Goal: Task Accomplishment & Management: Complete application form

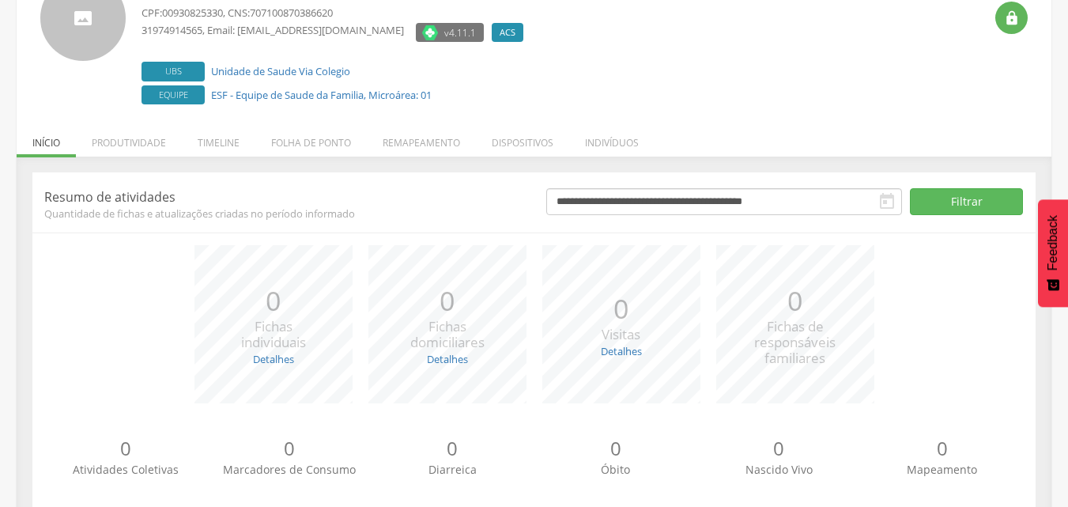
scroll to position [167, 0]
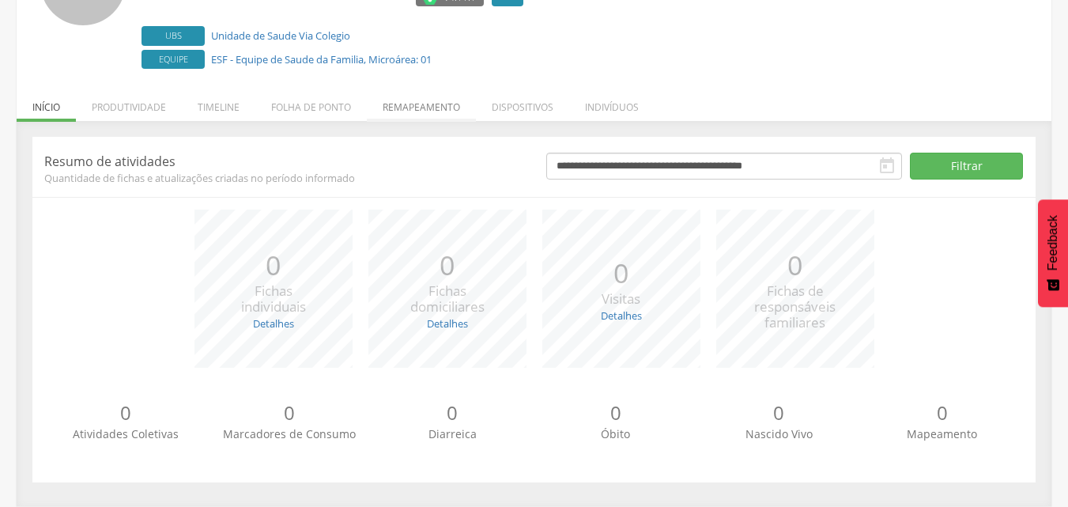
click at [394, 108] on li "Remapeamento" at bounding box center [421, 103] width 109 height 37
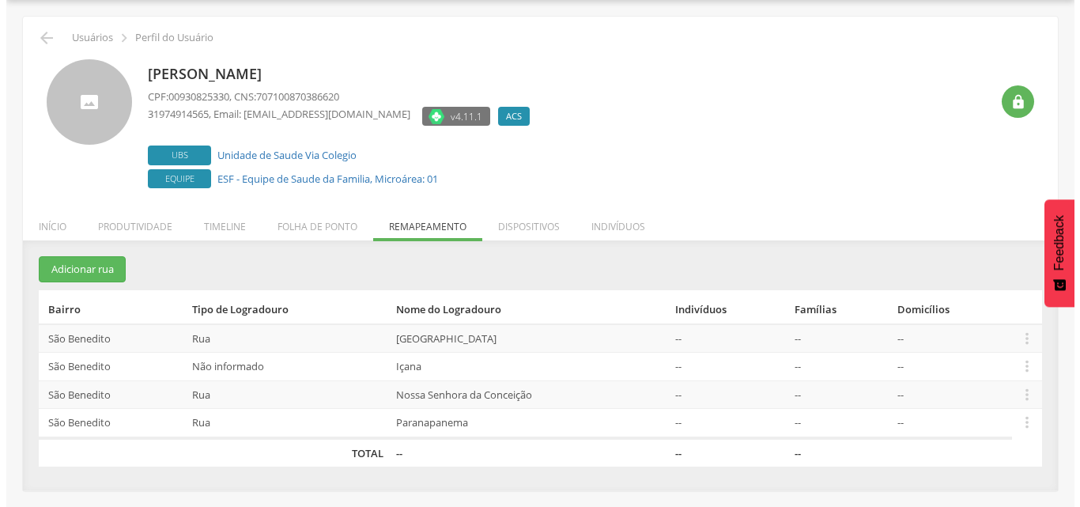
scroll to position [47, 0]
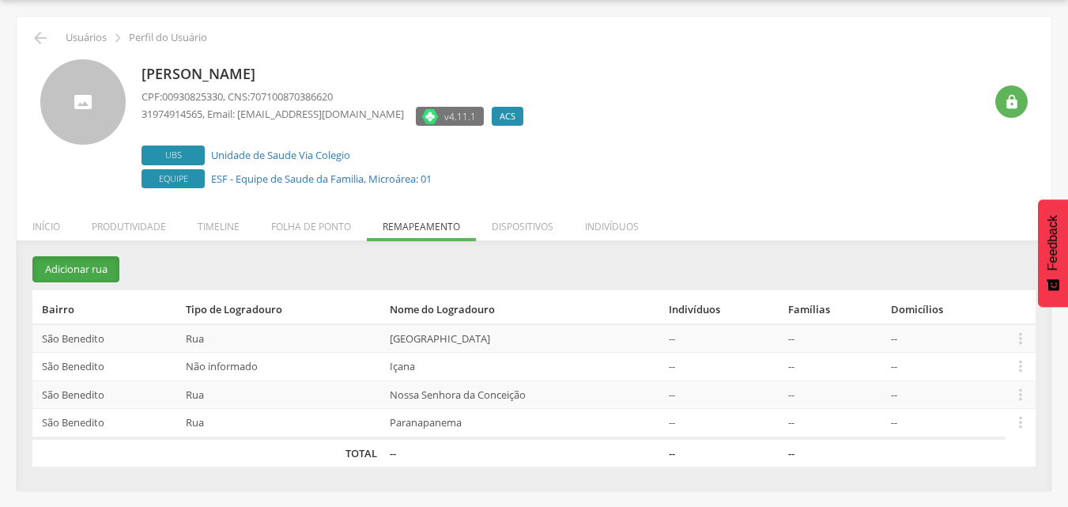
click at [104, 274] on button "Adicionar rua" at bounding box center [75, 269] width 87 height 26
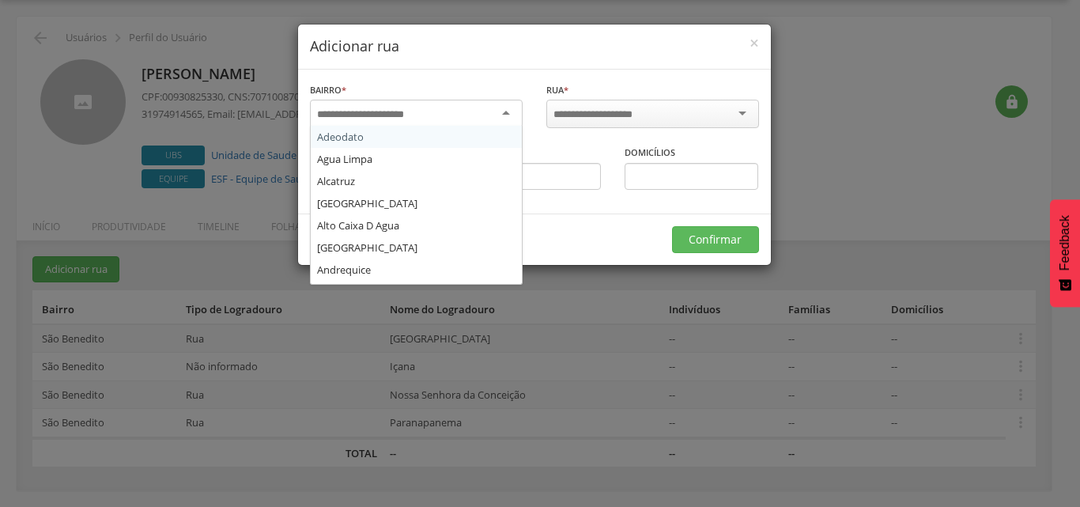
click at [408, 116] on input "select-one" at bounding box center [371, 115] width 108 height 14
type input "***"
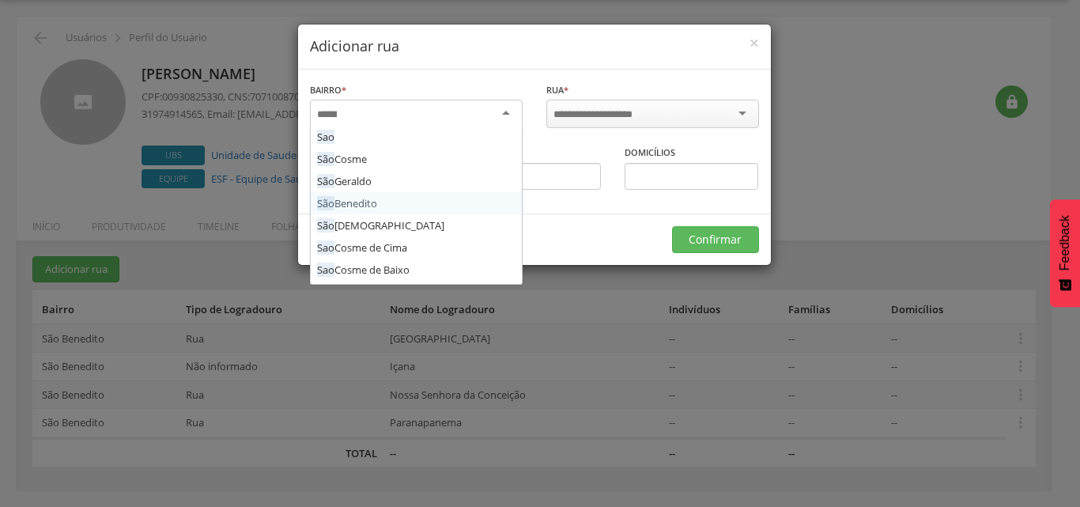
scroll to position [0, 0]
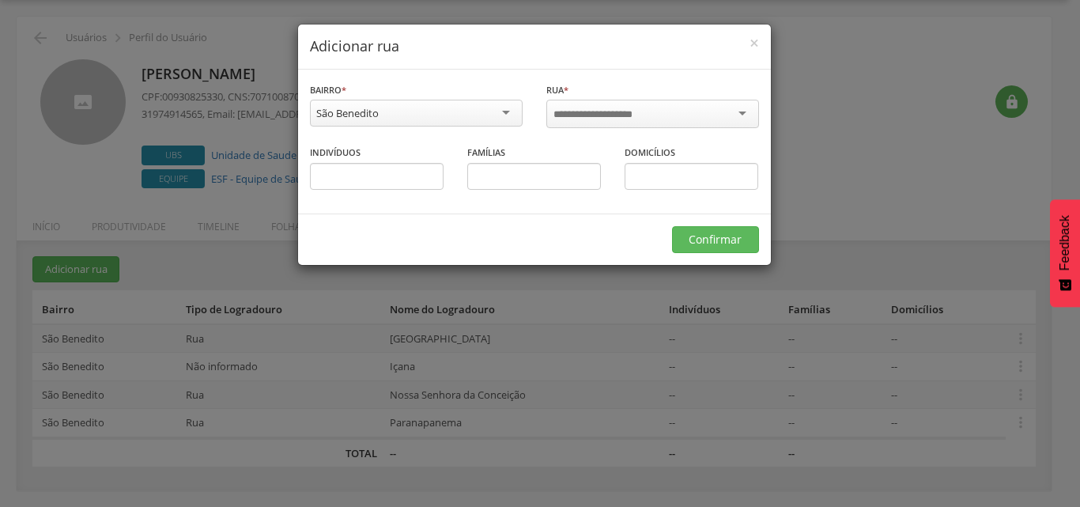
click at [650, 110] on input "select-one" at bounding box center [603, 115] width 100 height 14
type input "*******"
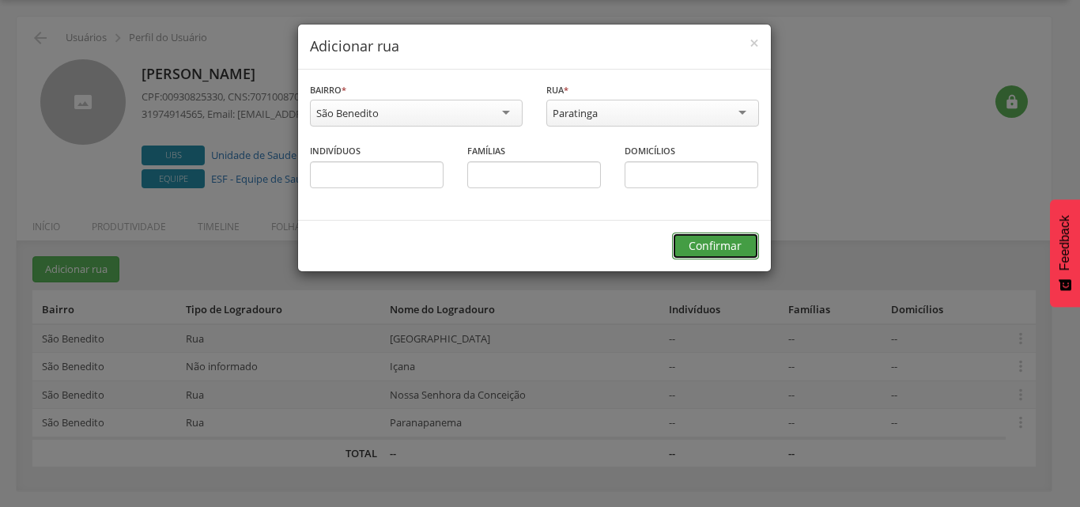
click at [704, 246] on button "Confirmar" at bounding box center [715, 245] width 87 height 27
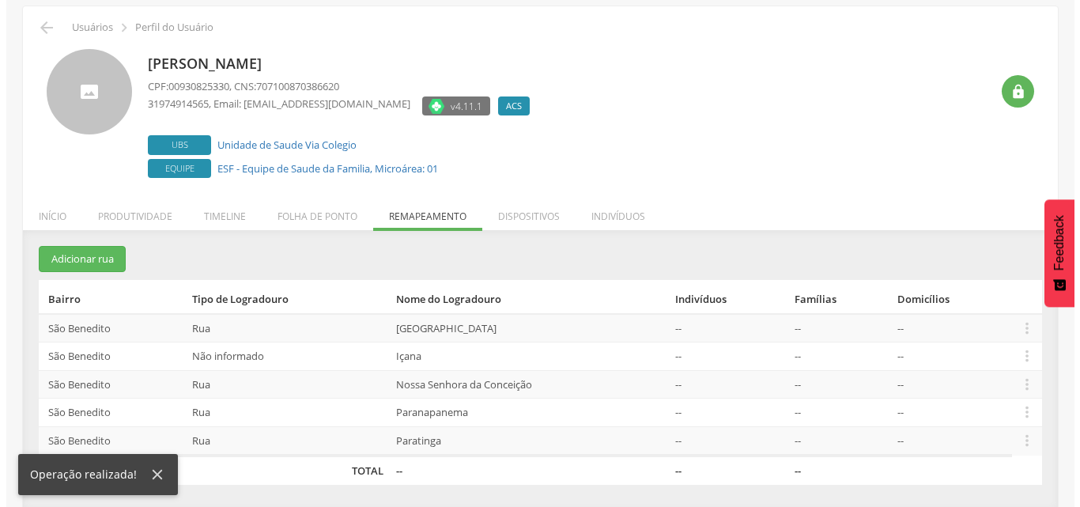
scroll to position [60, 0]
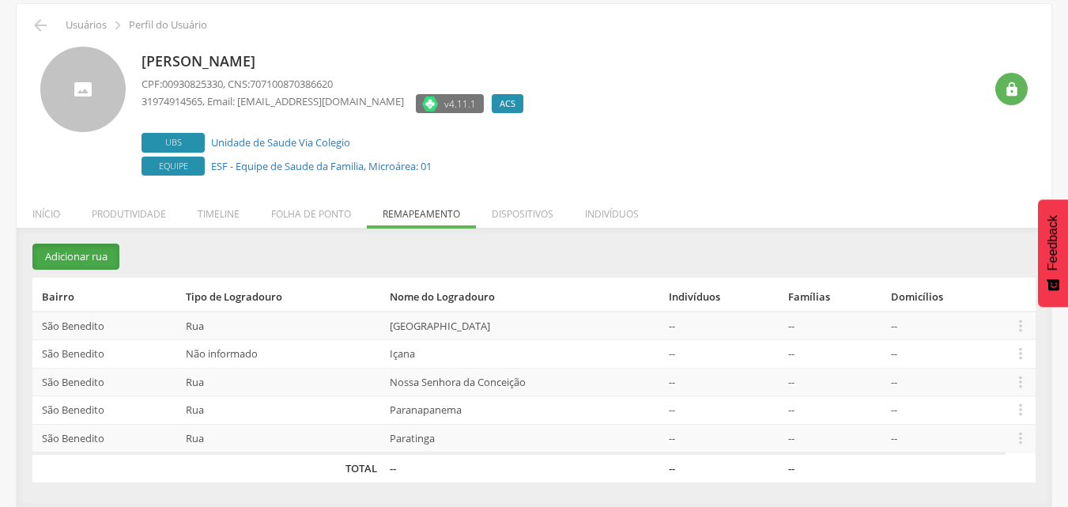
click at [67, 252] on button "Adicionar rua" at bounding box center [75, 256] width 87 height 26
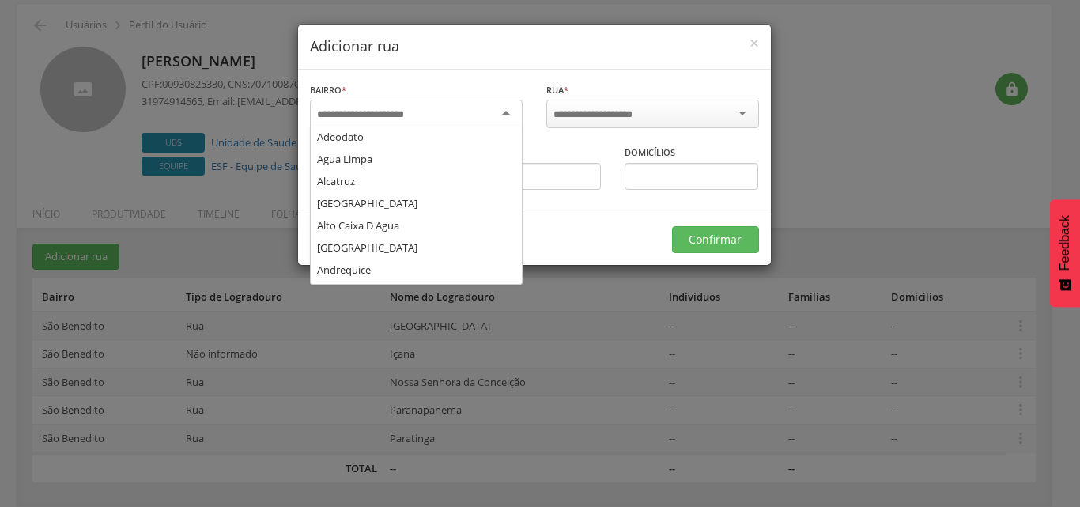
click at [327, 115] on input "select-one" at bounding box center [371, 115] width 108 height 14
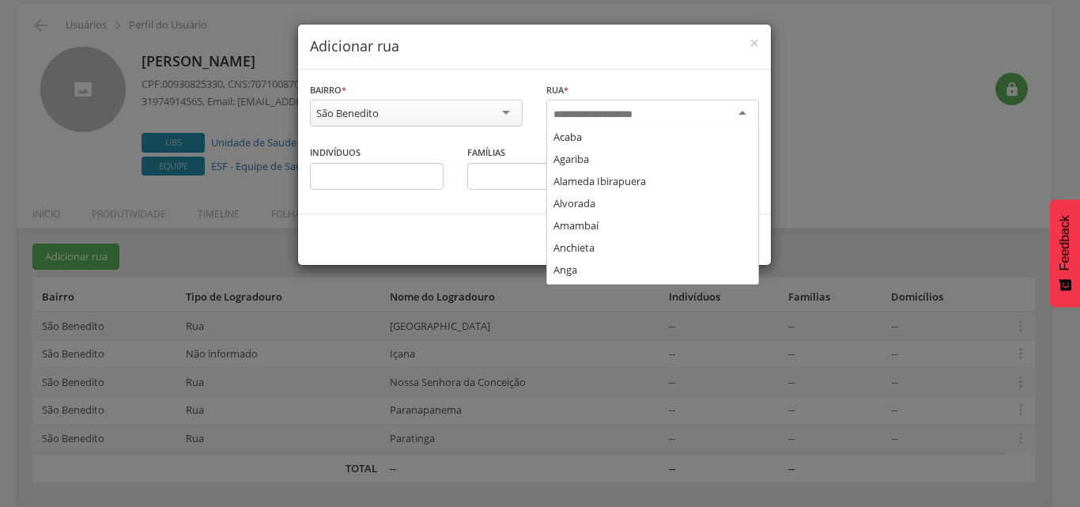
click at [585, 108] on input "select-one" at bounding box center [603, 115] width 100 height 14
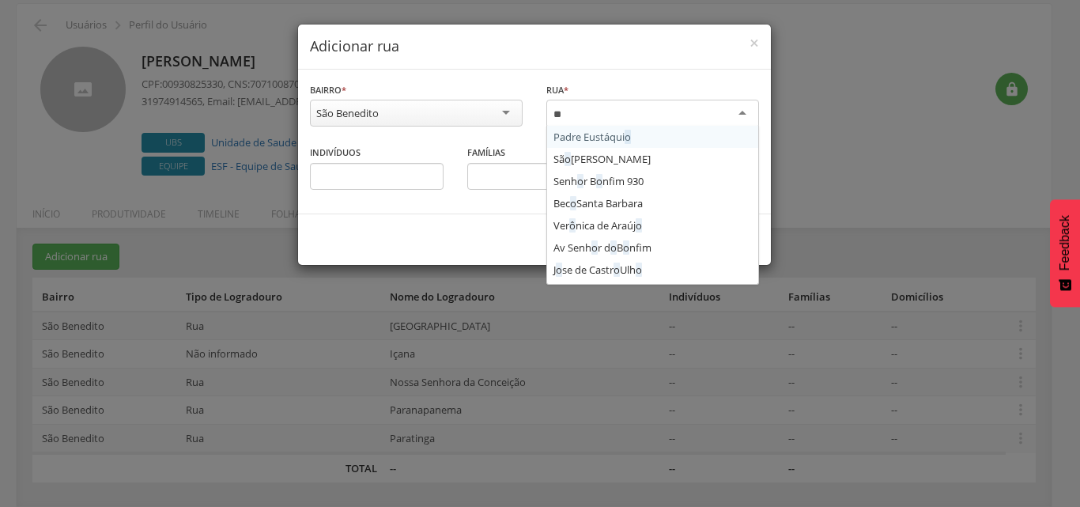
scroll to position [0, 0]
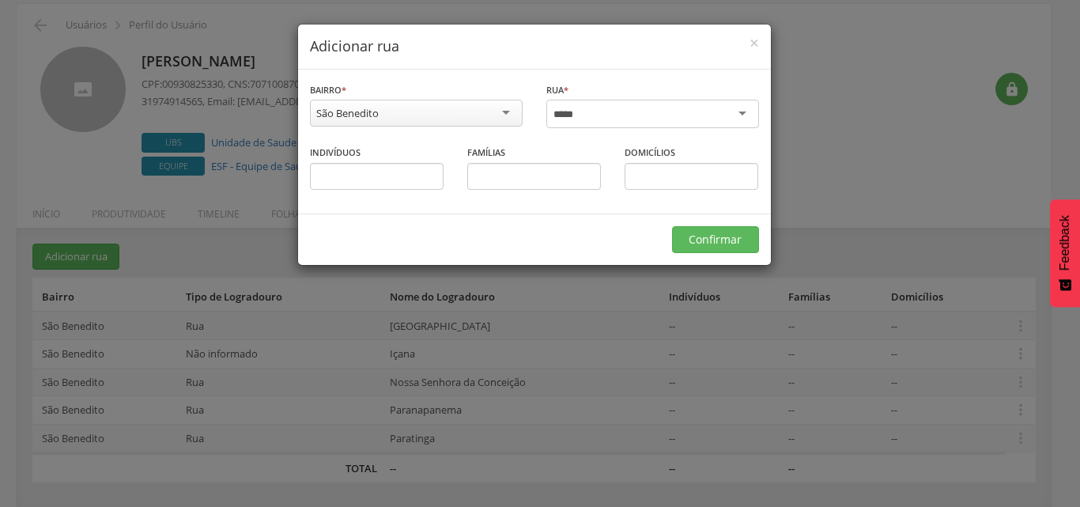
type input "****"
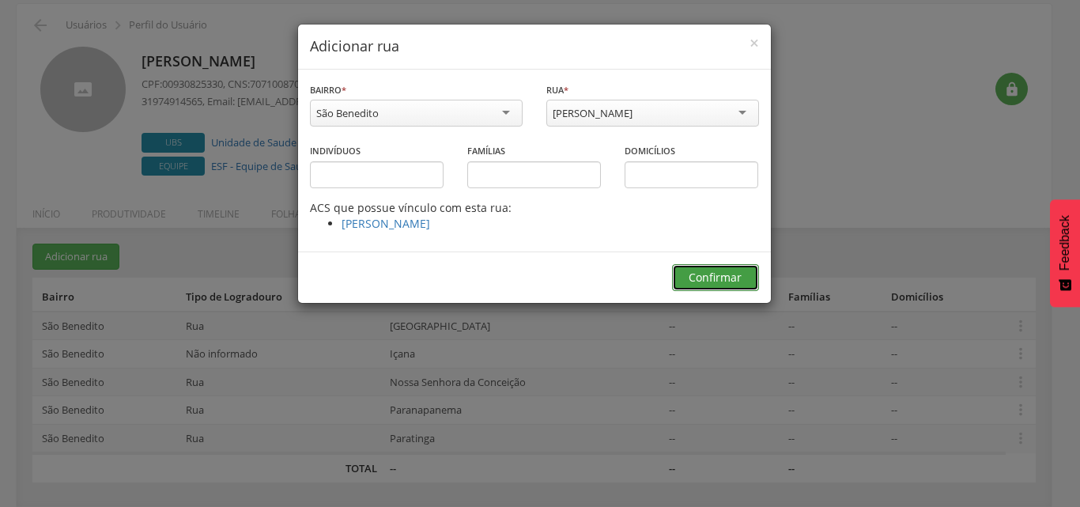
click at [718, 277] on button "Confirmar" at bounding box center [715, 277] width 87 height 27
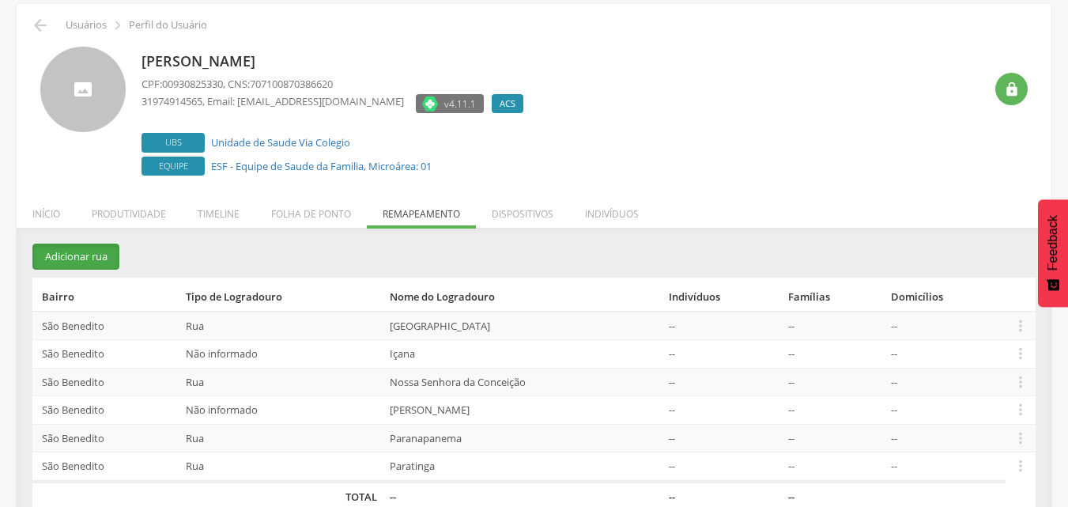
click at [108, 258] on button "Adicionar rua" at bounding box center [75, 256] width 87 height 26
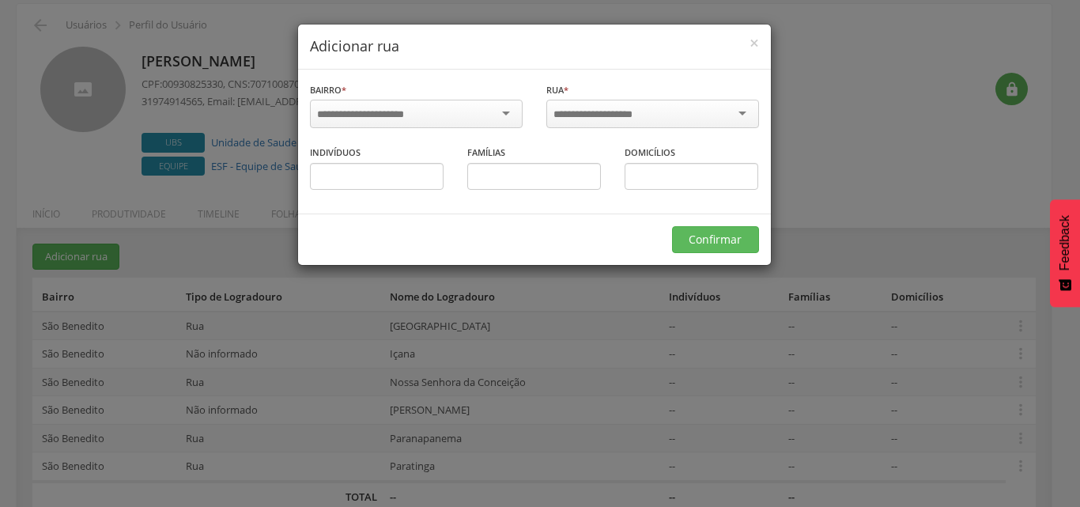
click at [417, 119] on input "select-one" at bounding box center [371, 115] width 108 height 14
click at [587, 116] on input "select-one" at bounding box center [603, 115] width 100 height 14
type input "******"
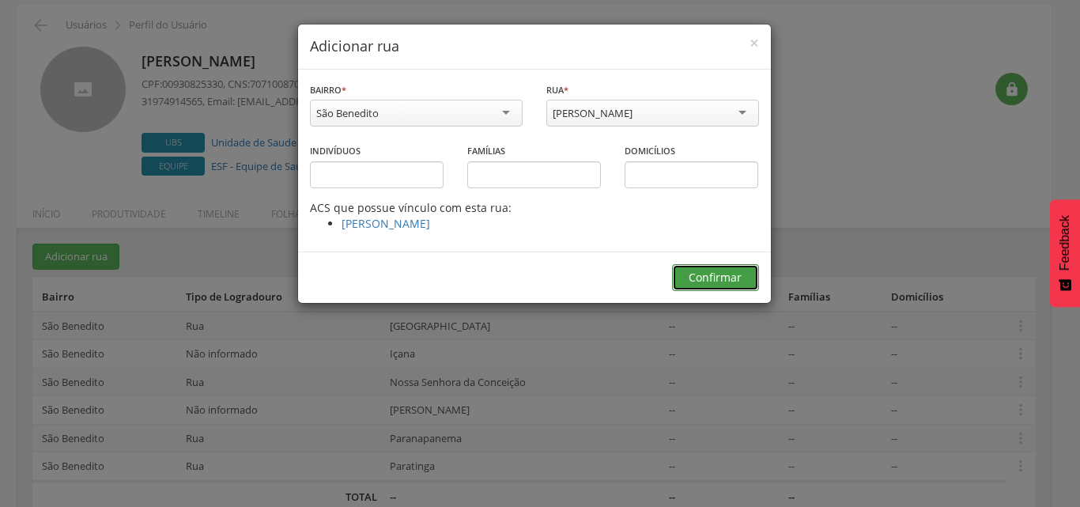
click at [700, 278] on button "Confirmar" at bounding box center [715, 277] width 87 height 27
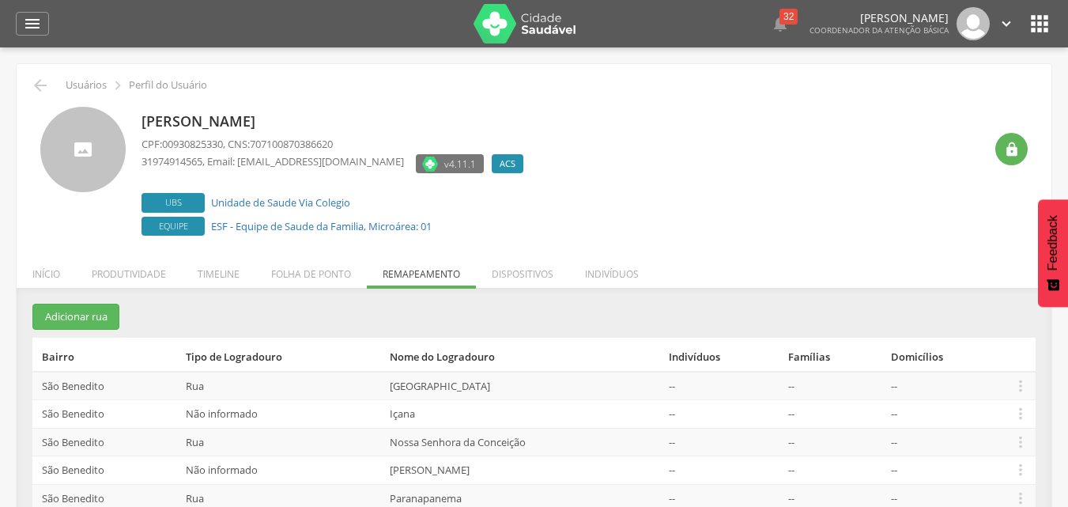
click at [1033, 25] on icon "" at bounding box center [1039, 23] width 25 height 25
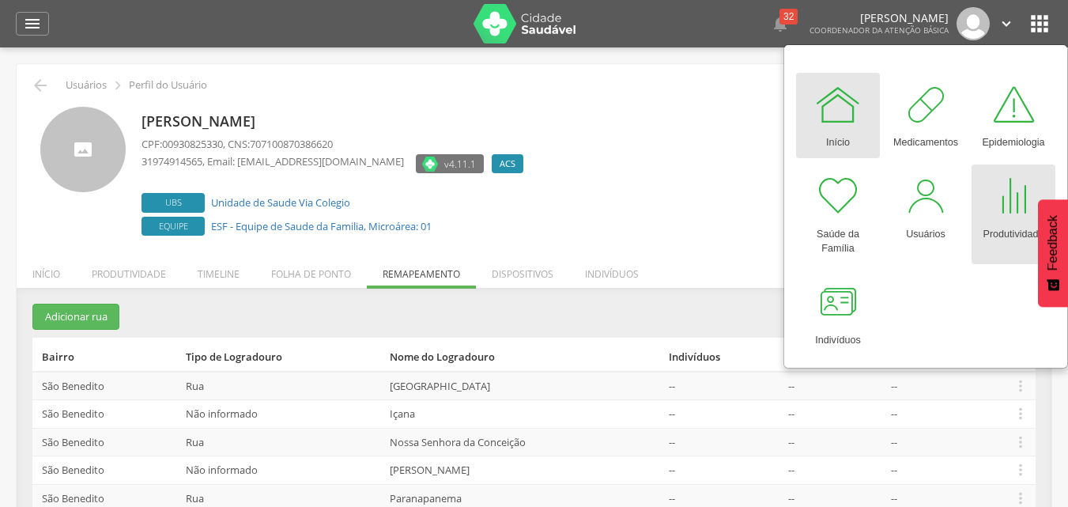
click at [1012, 203] on div at bounding box center [1013, 195] width 47 height 47
